Goal: Feedback & Contribution: Leave review/rating

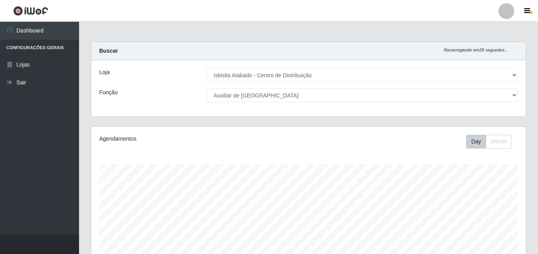
select select "425"
select select "75"
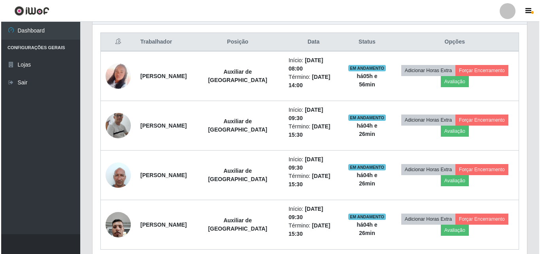
scroll to position [164, 435]
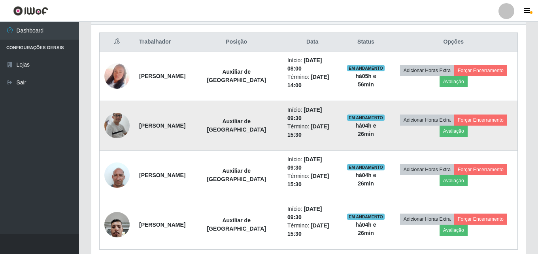
click at [116, 112] on img at bounding box center [116, 126] width 25 height 58
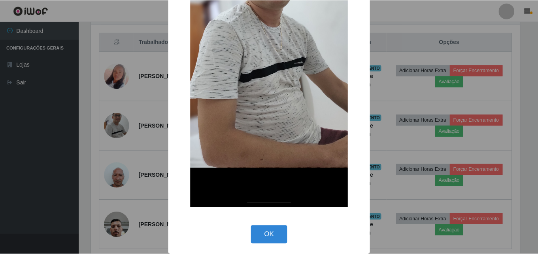
scroll to position [176, 0]
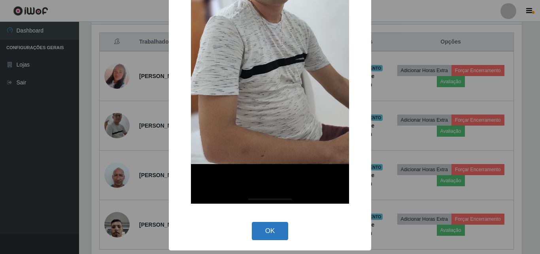
click at [272, 229] on button "OK" at bounding box center [270, 231] width 37 height 19
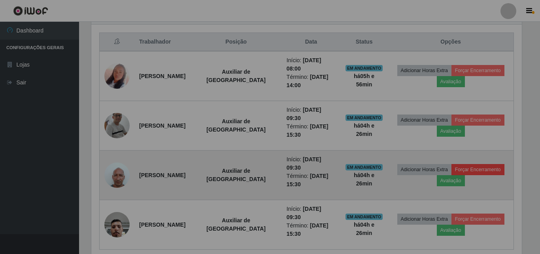
scroll to position [164, 435]
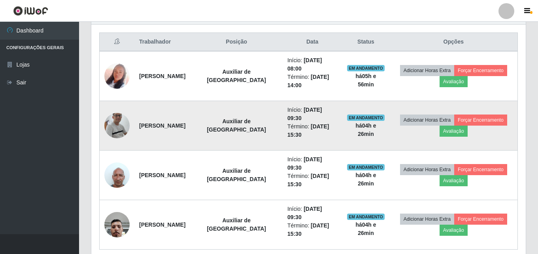
click at [124, 111] on img at bounding box center [116, 126] width 25 height 58
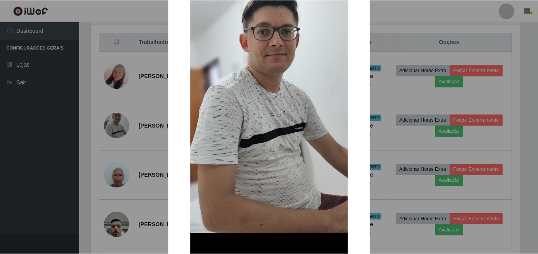
scroll to position [158, 0]
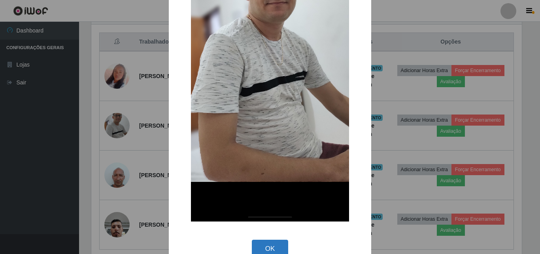
click at [271, 248] on button "OK" at bounding box center [270, 248] width 37 height 19
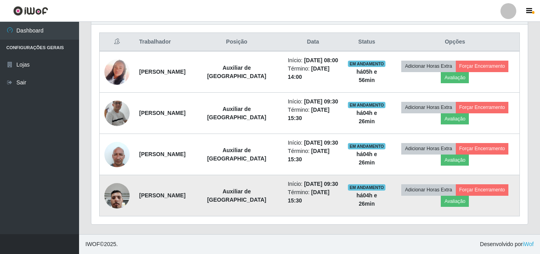
scroll to position [164, 435]
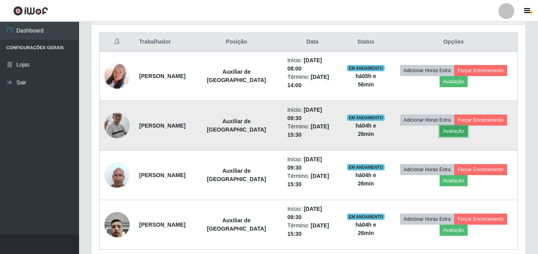
click at [454, 125] on button "Avaliação" at bounding box center [454, 130] width 28 height 11
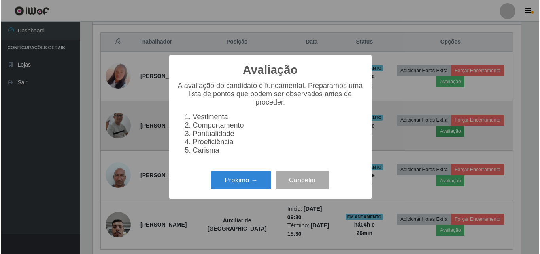
scroll to position [164, 431]
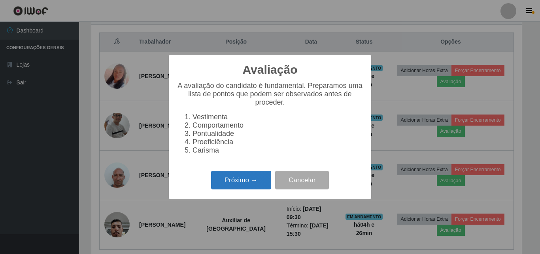
click at [238, 183] on button "Próximo →" at bounding box center [241, 180] width 60 height 19
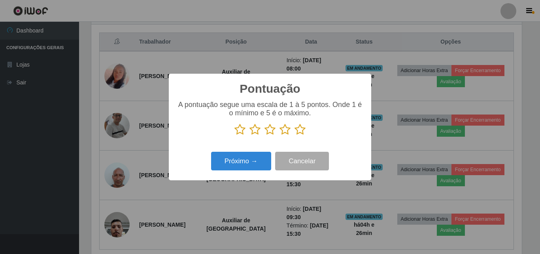
scroll to position [395429, 395162]
click at [240, 132] on icon at bounding box center [240, 129] width 11 height 12
click at [235, 135] on input "radio" at bounding box center [235, 135] width 0 height 0
click at [241, 161] on button "Próximo →" at bounding box center [241, 161] width 60 height 19
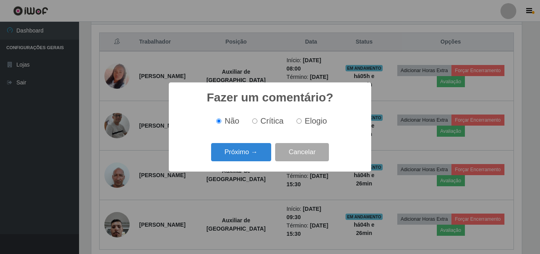
click at [265, 122] on span "Crítica" at bounding box center [272, 120] width 23 height 9
click at [258, 122] on input "Crítica" at bounding box center [254, 120] width 5 height 5
radio input "true"
click at [246, 153] on button "Próximo →" at bounding box center [241, 152] width 60 height 19
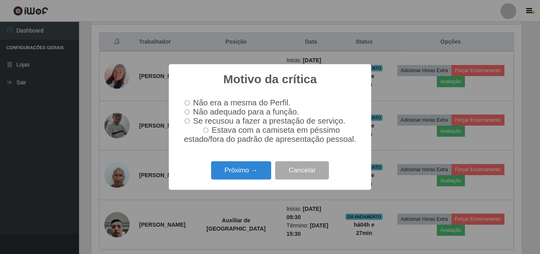
click at [194, 111] on span "Não adequado para a função." at bounding box center [246, 111] width 106 height 9
click at [190, 111] on input "Não adequado para a função." at bounding box center [187, 111] width 5 height 5
radio input "true"
click at [237, 173] on button "Próximo →" at bounding box center [241, 170] width 60 height 19
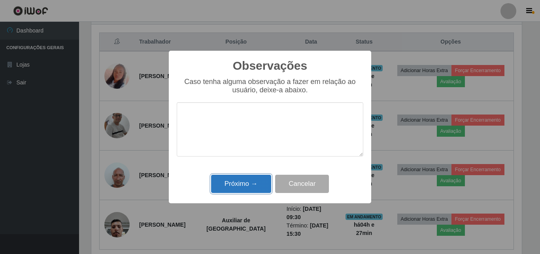
click at [259, 178] on button "Próximo →" at bounding box center [241, 183] width 60 height 19
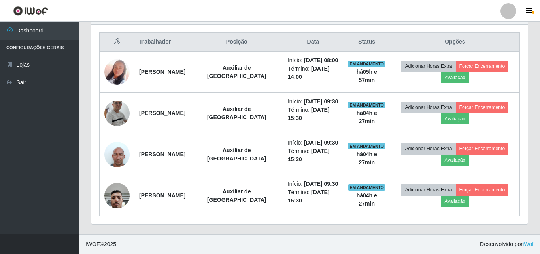
scroll to position [164, 435]
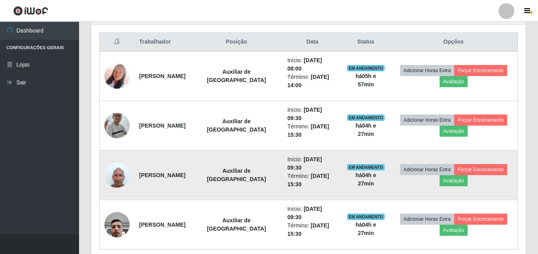
click at [120, 158] on img at bounding box center [116, 175] width 25 height 34
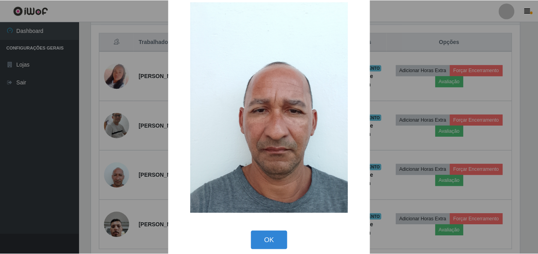
scroll to position [27, 0]
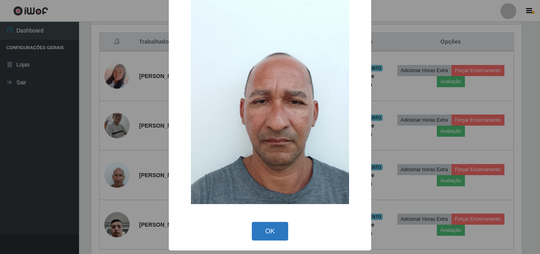
click at [268, 226] on button "OK" at bounding box center [270, 231] width 37 height 19
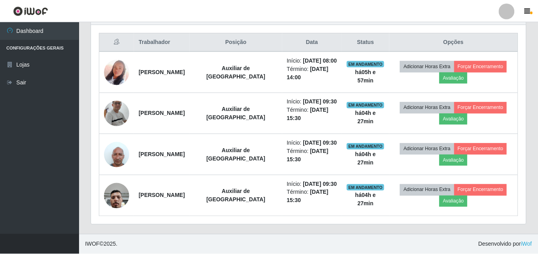
scroll to position [164, 435]
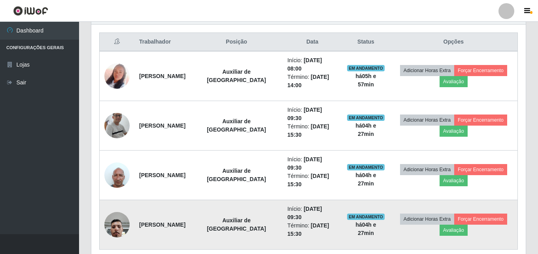
click at [119, 207] on img at bounding box center [116, 224] width 25 height 34
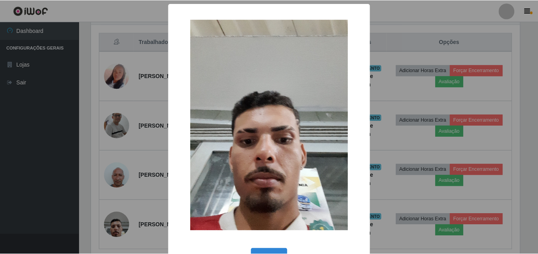
scroll to position [27, 0]
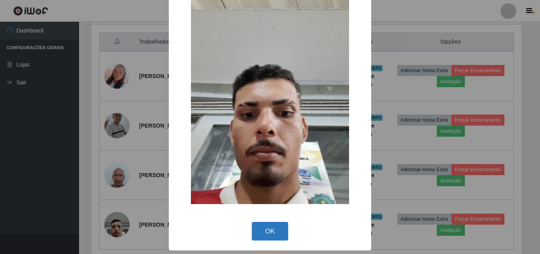
click at [267, 229] on button "OK" at bounding box center [270, 231] width 37 height 19
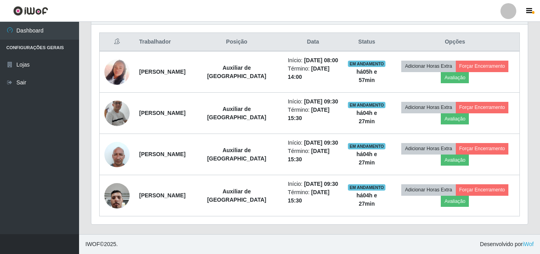
scroll to position [164, 435]
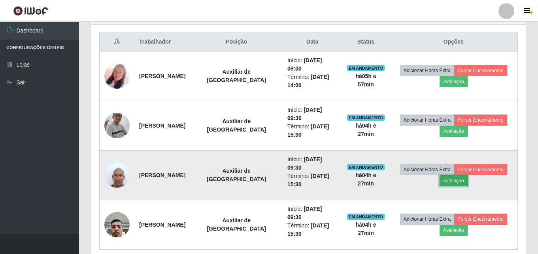
click at [450, 175] on button "Avaliação" at bounding box center [454, 180] width 28 height 11
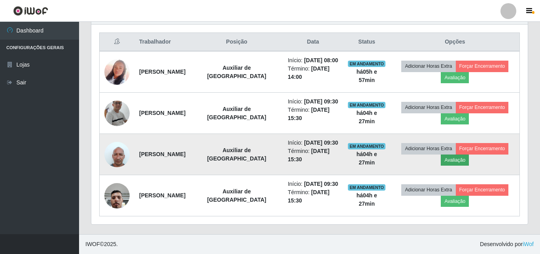
scroll to position [164, 431]
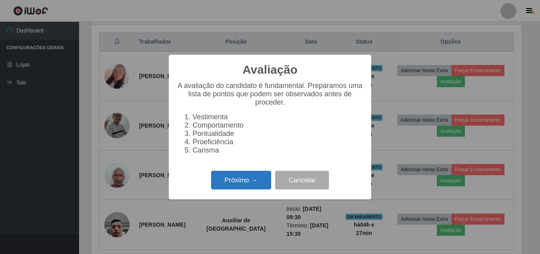
click at [244, 188] on button "Próximo →" at bounding box center [241, 180] width 60 height 19
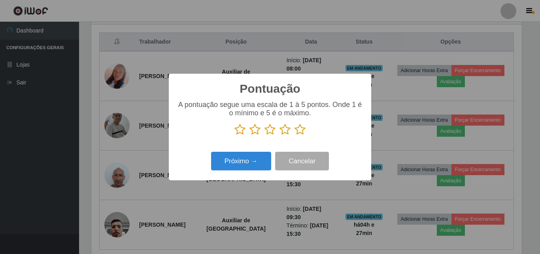
click at [285, 131] on icon at bounding box center [285, 129] width 11 height 12
click at [280, 135] on input "radio" at bounding box center [280, 135] width 0 height 0
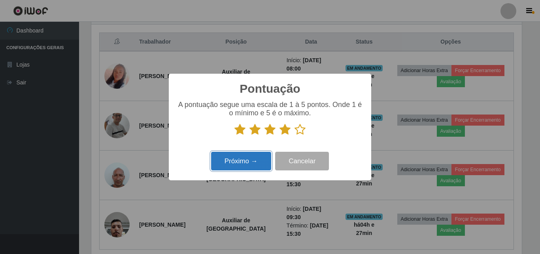
click at [245, 163] on button "Próximo →" at bounding box center [241, 161] width 60 height 19
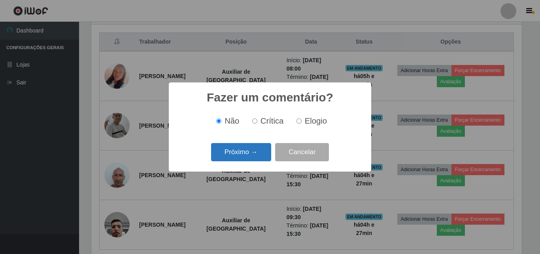
click at [254, 152] on button "Próximo →" at bounding box center [241, 152] width 60 height 19
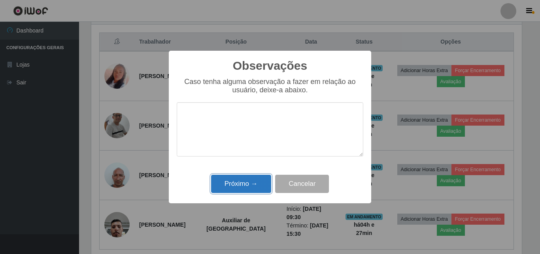
click at [253, 188] on button "Próximo →" at bounding box center [241, 183] width 60 height 19
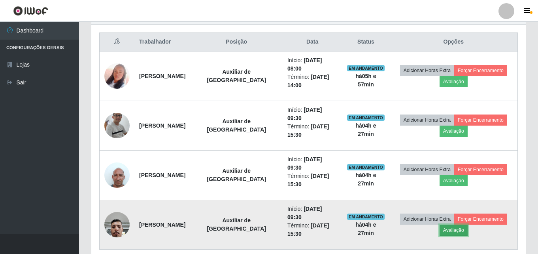
click at [447, 224] on button "Avaliação" at bounding box center [454, 229] width 28 height 11
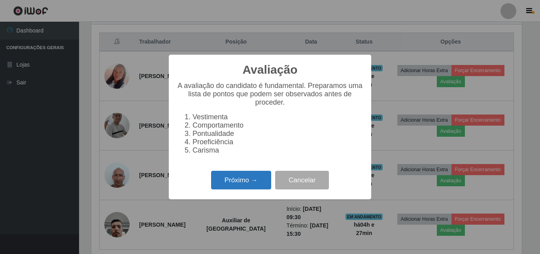
click at [254, 181] on button "Próximo →" at bounding box center [241, 180] width 60 height 19
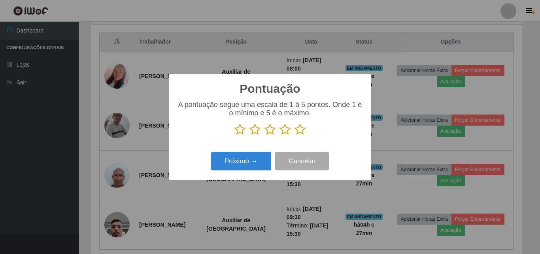
click at [284, 130] on icon at bounding box center [285, 129] width 11 height 12
click at [280, 135] on input "radio" at bounding box center [280, 135] width 0 height 0
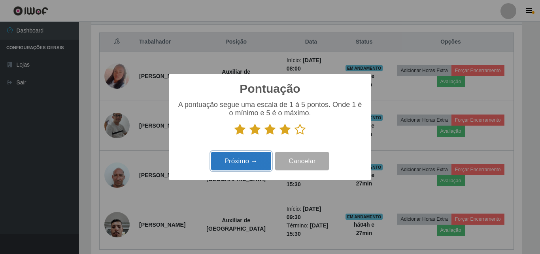
click at [252, 161] on button "Próximo →" at bounding box center [241, 161] width 60 height 19
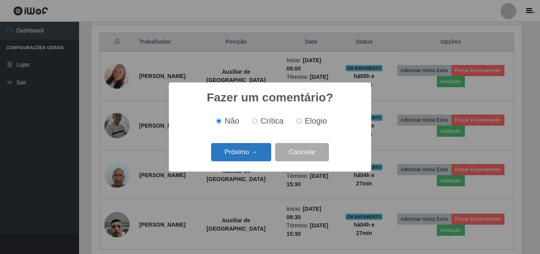
click at [252, 151] on button "Próximo →" at bounding box center [241, 152] width 60 height 19
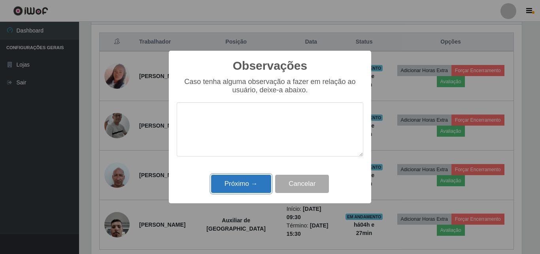
click at [252, 184] on button "Próximo →" at bounding box center [241, 183] width 60 height 19
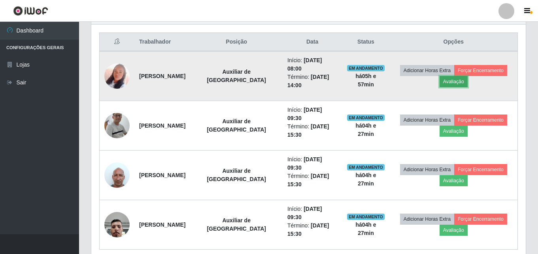
click at [452, 78] on button "Avaliação" at bounding box center [454, 81] width 28 height 11
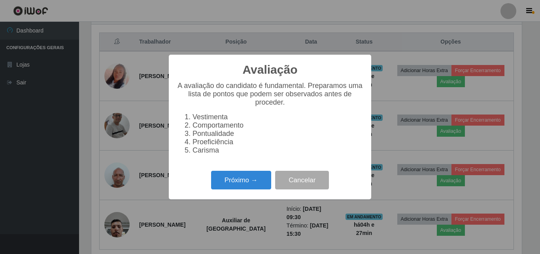
click at [241, 191] on div "Próximo → Cancelar" at bounding box center [270, 180] width 187 height 23
click at [242, 186] on button "Próximo →" at bounding box center [241, 180] width 60 height 19
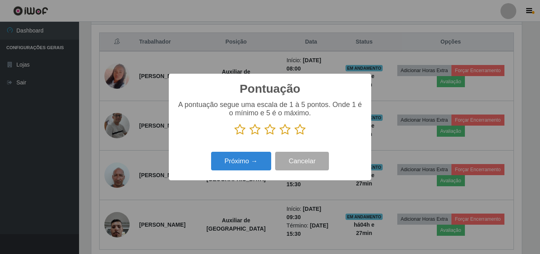
click at [284, 129] on icon at bounding box center [285, 129] width 11 height 12
click at [280, 135] on input "radio" at bounding box center [280, 135] width 0 height 0
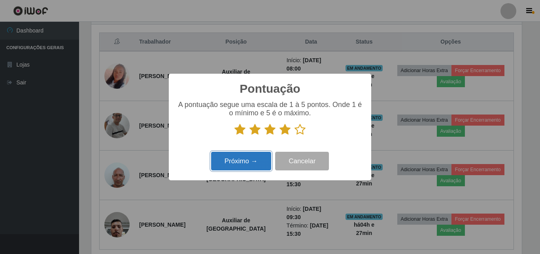
click at [242, 163] on button "Próximo →" at bounding box center [241, 161] width 60 height 19
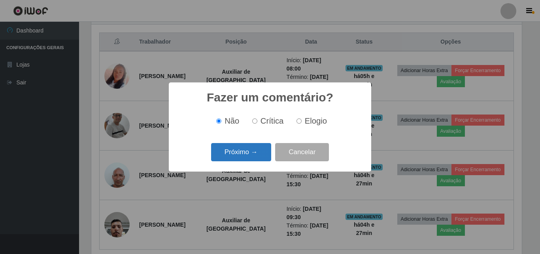
click at [259, 150] on button "Próximo →" at bounding box center [241, 152] width 60 height 19
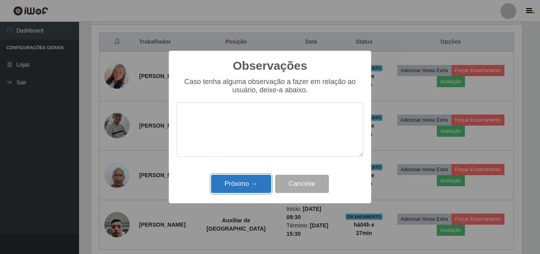
click at [252, 180] on button "Próximo →" at bounding box center [241, 183] width 60 height 19
